Goal: Task Accomplishment & Management: Manage account settings

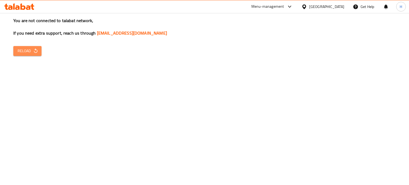
click at [31, 50] on span "Reload" at bounding box center [28, 51] width 20 height 7
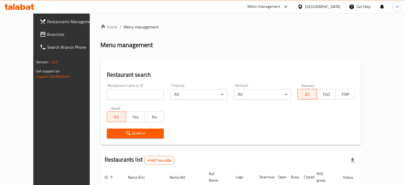
click at [113, 94] on input "search" at bounding box center [135, 94] width 57 height 11
type input "Freedom patisserie"
click at [125, 132] on span "Search" at bounding box center [135, 133] width 49 height 7
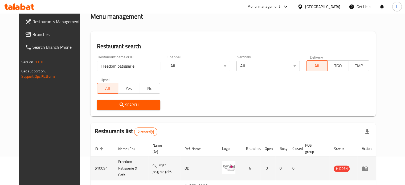
scroll to position [64, 0]
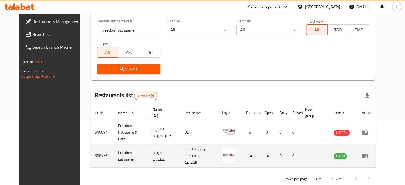
click at [368, 154] on icon "enhanced table" at bounding box center [365, 156] width 6 height 5
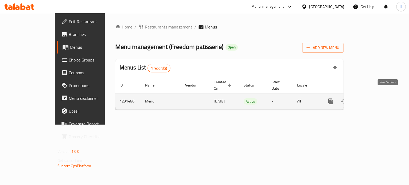
click at [373, 98] on icon "enhanced table" at bounding box center [369, 101] width 6 height 6
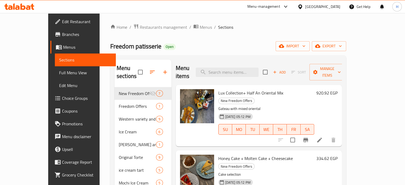
click at [62, 34] on span "Branches" at bounding box center [87, 34] width 50 height 6
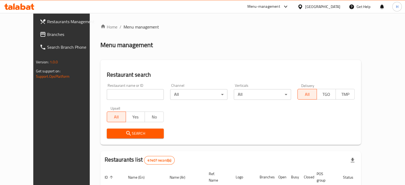
click at [107, 92] on input "search" at bounding box center [135, 94] width 57 height 11
type input "Freedom patisserie"
click at [128, 131] on span "Search" at bounding box center [135, 133] width 49 height 7
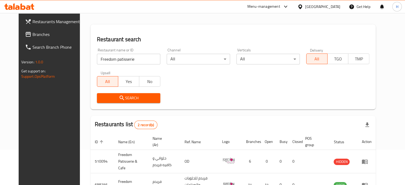
scroll to position [64, 0]
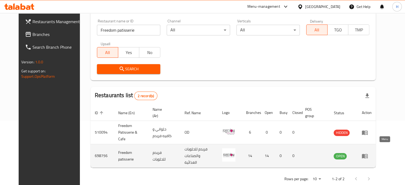
click at [368, 153] on icon "enhanced table" at bounding box center [365, 156] width 6 height 6
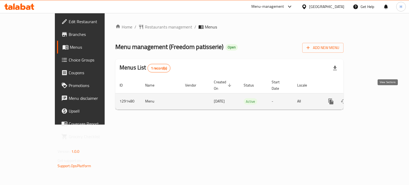
click at [376, 96] on link "enhanced table" at bounding box center [369, 101] width 13 height 13
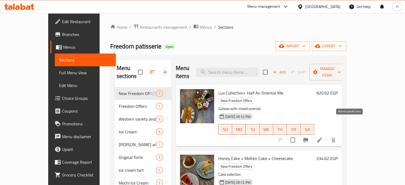
click at [309, 137] on icon "Branch-specific-item" at bounding box center [306, 140] width 6 height 6
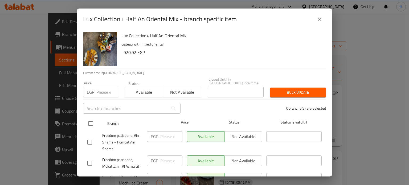
click at [89, 119] on input "checkbox" at bounding box center [90, 123] width 11 height 11
checkbox input "true"
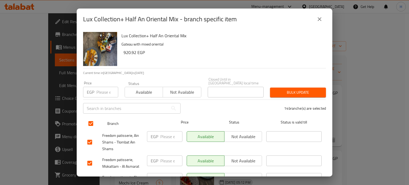
checkbox input "true"
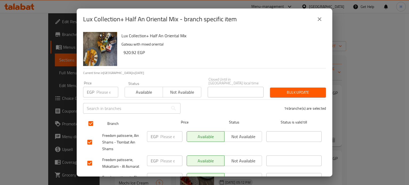
checkbox input "true"
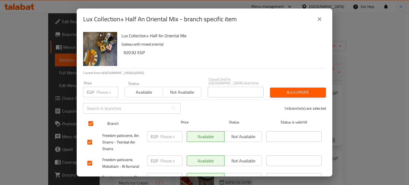
checkbox input "true"
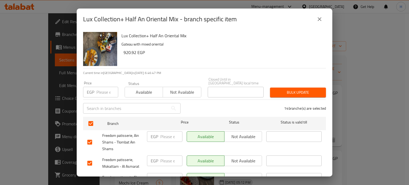
click at [173, 91] on span "Not available" at bounding box center [182, 92] width 34 height 8
click at [282, 89] on span "Bulk update" at bounding box center [297, 92] width 47 height 7
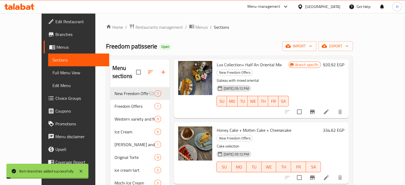
scroll to position [53, 0]
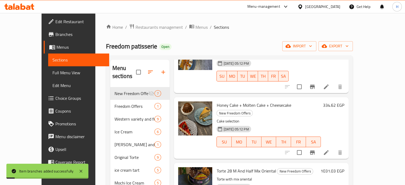
click at [316, 149] on icon "Branch-specific-item" at bounding box center [312, 152] width 6 height 6
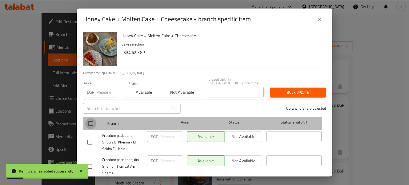
click at [91, 120] on input "checkbox" at bounding box center [90, 123] width 11 height 11
checkbox input "true"
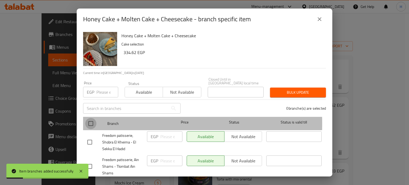
checkbox input "true"
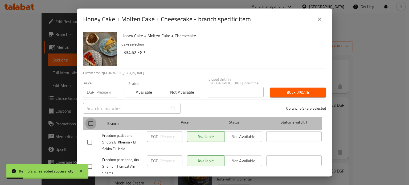
checkbox input "true"
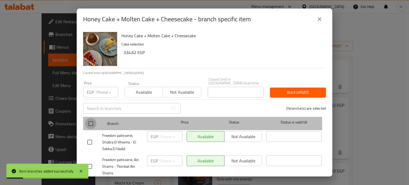
checkbox input "true"
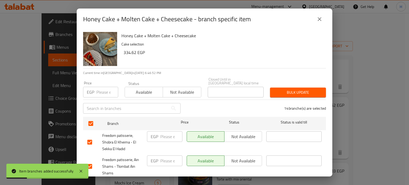
click at [172, 91] on span "Not available" at bounding box center [182, 92] width 34 height 8
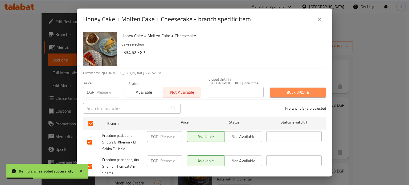
click at [295, 89] on span "Bulk update" at bounding box center [297, 92] width 47 height 7
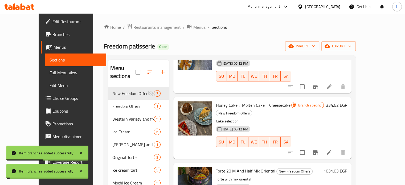
scroll to position [133, 0]
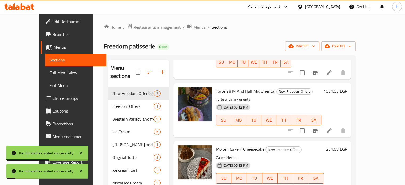
click at [318, 129] on icon "Branch-specific-item" at bounding box center [315, 131] width 5 height 4
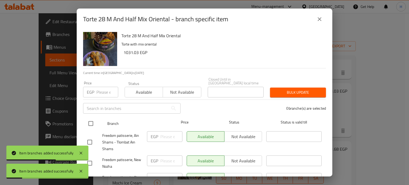
click at [90, 119] on input "checkbox" at bounding box center [90, 123] width 11 height 11
checkbox input "true"
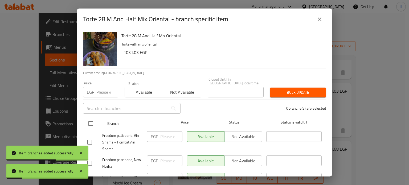
checkbox input "true"
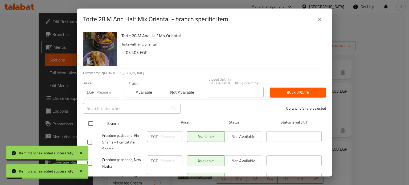
checkbox input "true"
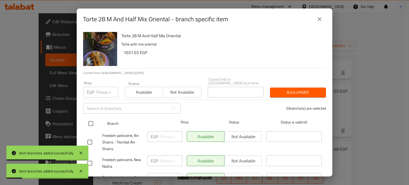
checkbox input "true"
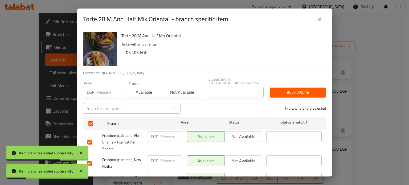
click at [179, 87] on button "Not available" at bounding box center [182, 92] width 38 height 11
click at [299, 90] on span "Bulk update" at bounding box center [297, 92] width 47 height 7
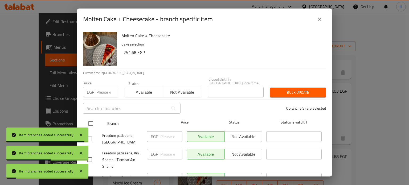
click at [89, 120] on input "checkbox" at bounding box center [90, 123] width 11 height 11
checkbox input "true"
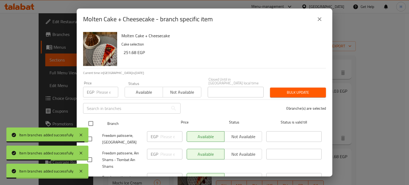
checkbox input "true"
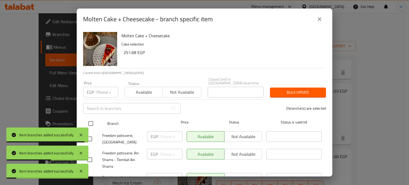
checkbox input "true"
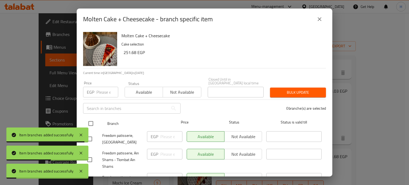
checkbox input "true"
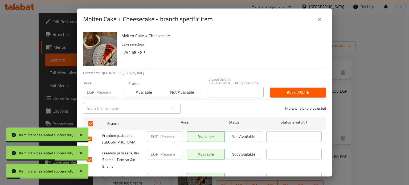
click at [174, 89] on span "Not available" at bounding box center [182, 92] width 34 height 8
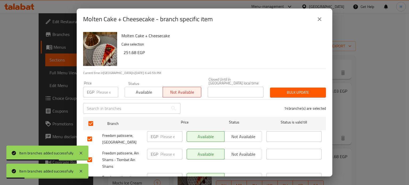
click at [299, 89] on span "Bulk update" at bounding box center [297, 92] width 47 height 7
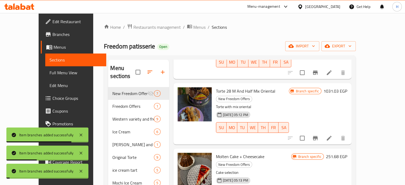
scroll to position [186, 0]
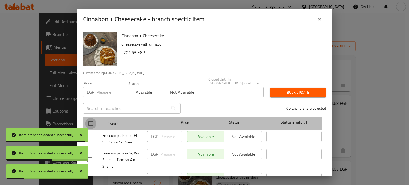
click at [91, 118] on input "checkbox" at bounding box center [90, 123] width 11 height 11
checkbox input "true"
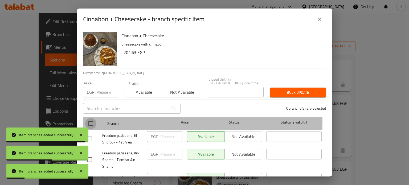
checkbox input "true"
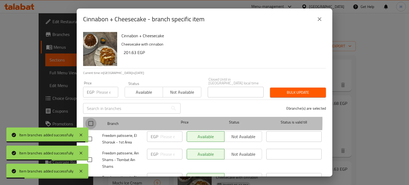
checkbox input "true"
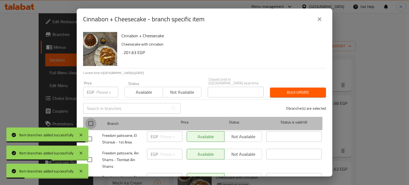
checkbox input "true"
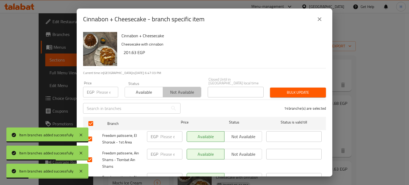
click at [181, 92] on button "Not available" at bounding box center [182, 92] width 38 height 11
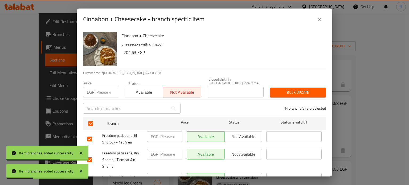
click at [280, 90] on span "Bulk update" at bounding box center [297, 92] width 47 height 7
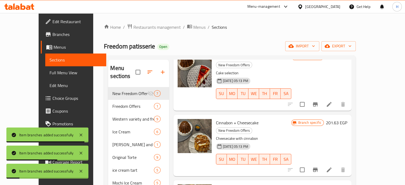
scroll to position [53, 0]
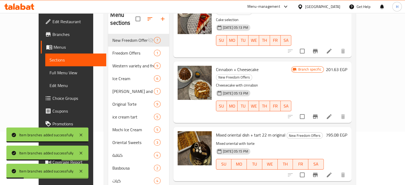
click at [322, 169] on button "Branch-specific-item" at bounding box center [315, 175] width 13 height 13
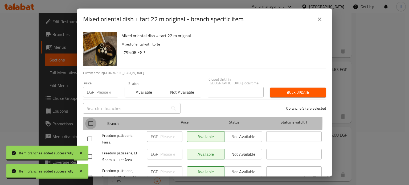
click at [90, 118] on input "checkbox" at bounding box center [90, 123] width 11 height 11
checkbox input "true"
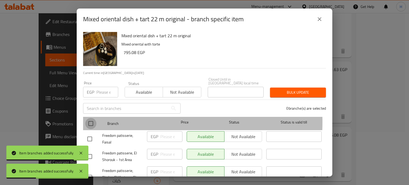
checkbox input "true"
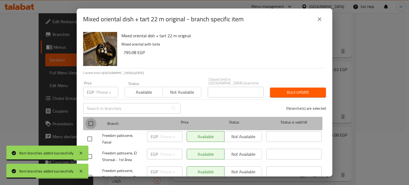
checkbox input "true"
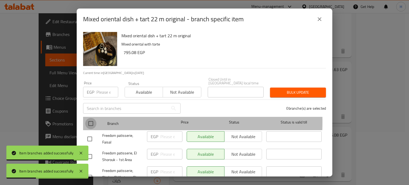
checkbox input "true"
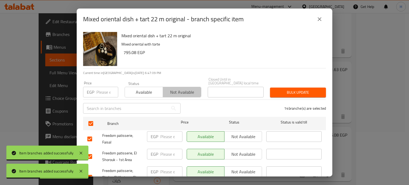
click at [185, 91] on span "Not available" at bounding box center [182, 92] width 34 height 8
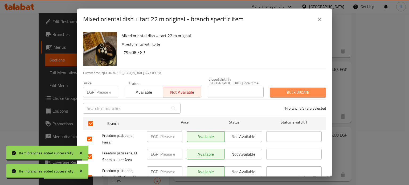
click at [305, 89] on span "Bulk update" at bounding box center [297, 92] width 47 height 7
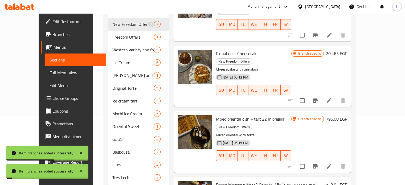
scroll to position [77, 0]
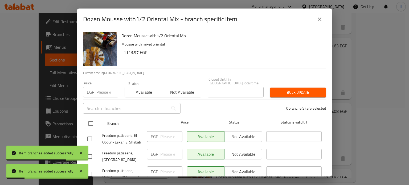
click at [93, 118] on input "checkbox" at bounding box center [90, 123] width 11 height 11
checkbox input "true"
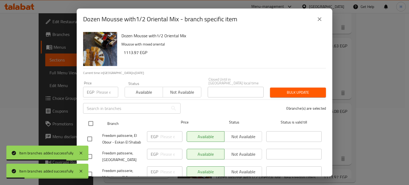
checkbox input "true"
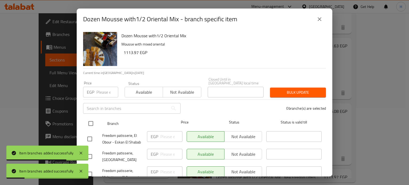
checkbox input "true"
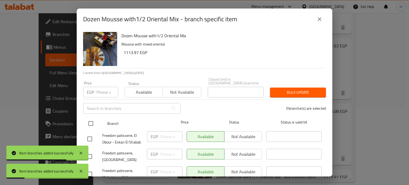
checkbox input "true"
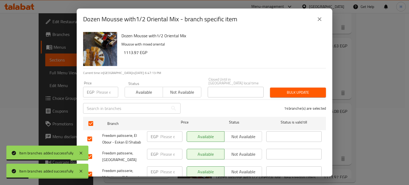
click at [180, 92] on span "Not available" at bounding box center [182, 92] width 34 height 8
click at [278, 89] on span "Bulk update" at bounding box center [297, 92] width 47 height 7
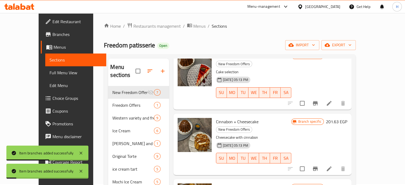
scroll to position [0, 0]
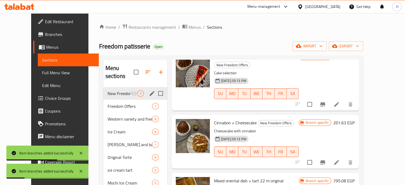
click at [149, 90] on icon "edit" at bounding box center [152, 93] width 6 height 6
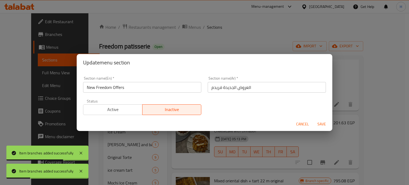
click at [120, 105] on button "Active" at bounding box center [112, 109] width 59 height 11
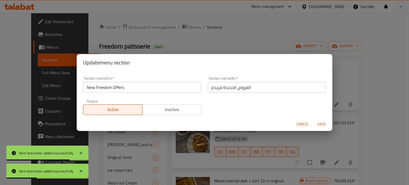
click at [322, 125] on span "Save" at bounding box center [321, 124] width 13 height 7
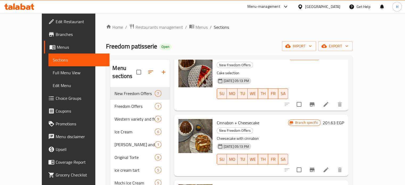
click at [24, 9] on icon at bounding box center [23, 6] width 5 height 6
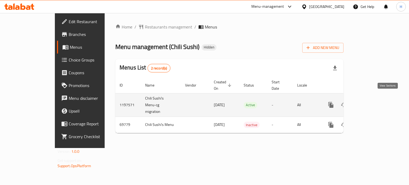
click at [373, 102] on icon "enhanced table" at bounding box center [369, 105] width 6 height 6
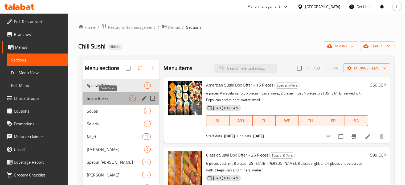
click at [97, 95] on span "Sushi Boxes" at bounding box center [108, 98] width 43 height 6
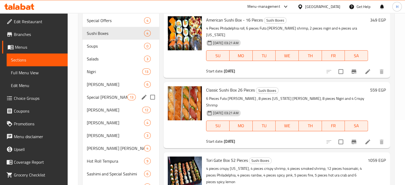
scroll to position [53, 0]
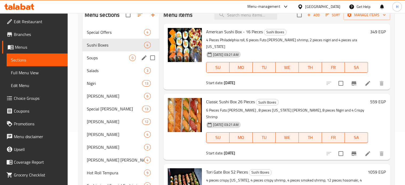
click at [100, 62] on div "Soups 0" at bounding box center [121, 57] width 77 height 13
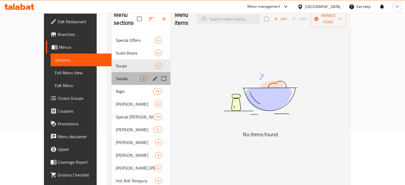
click at [112, 74] on div "Salads 3" at bounding box center [141, 78] width 59 height 13
